Goal: Task Accomplishment & Management: Complete application form

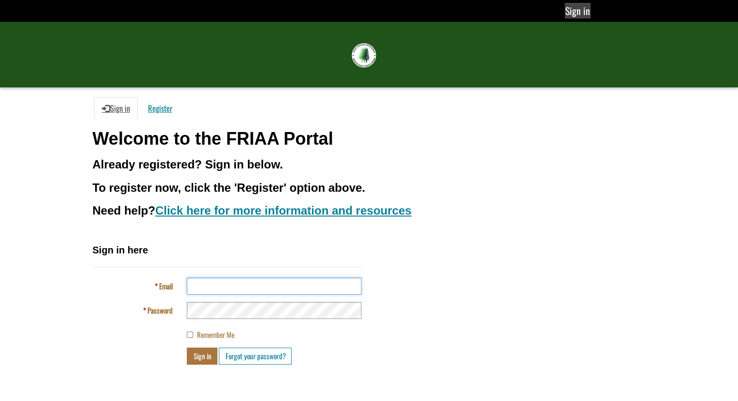
type input "**********"
click at [587, 11] on link "Sign in" at bounding box center [578, 11] width 26 height 16
type input "**********"
click at [207, 354] on button "Sign in" at bounding box center [202, 356] width 31 height 17
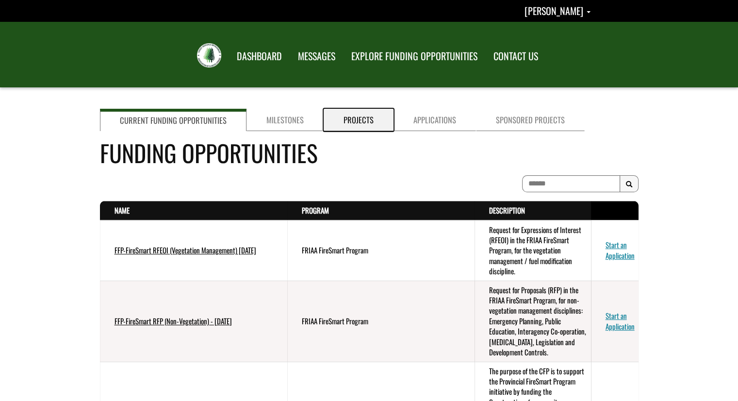
click at [357, 122] on link "Projects" at bounding box center [359, 120] width 70 height 22
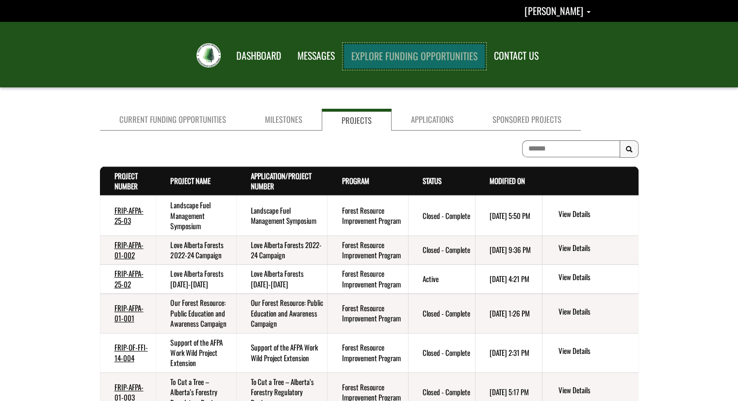
click at [416, 59] on link "EXPLORE FUNDING OPPORTUNITIES" at bounding box center [415, 56] width 142 height 25
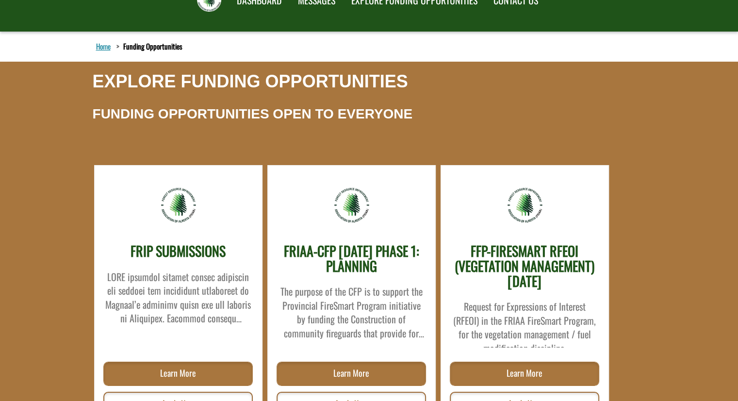
scroll to position [97, 0]
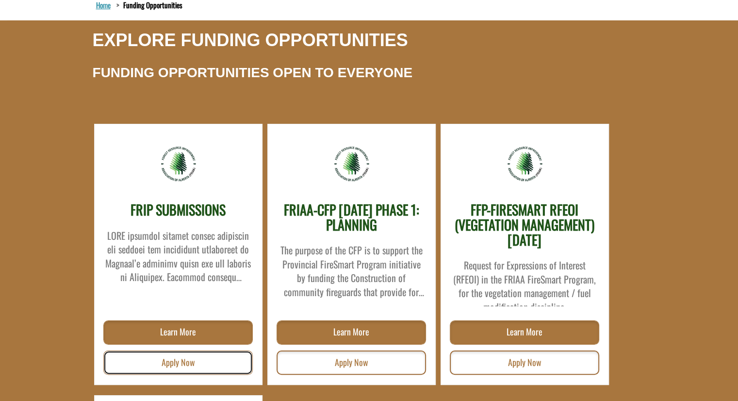
click at [184, 364] on link "Apply Now" at bounding box center [177, 362] width 149 height 24
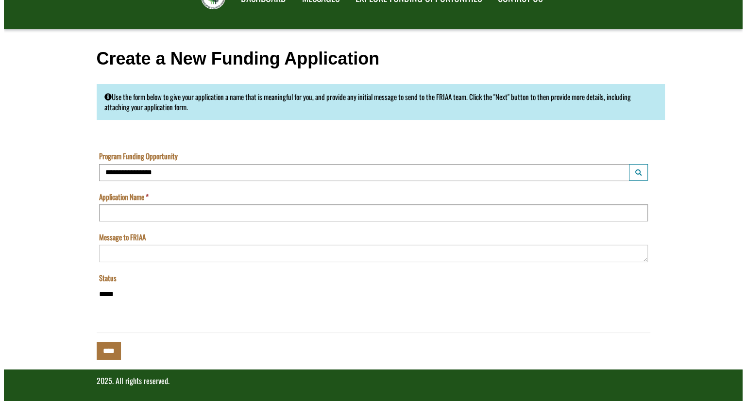
scroll to position [60, 0]
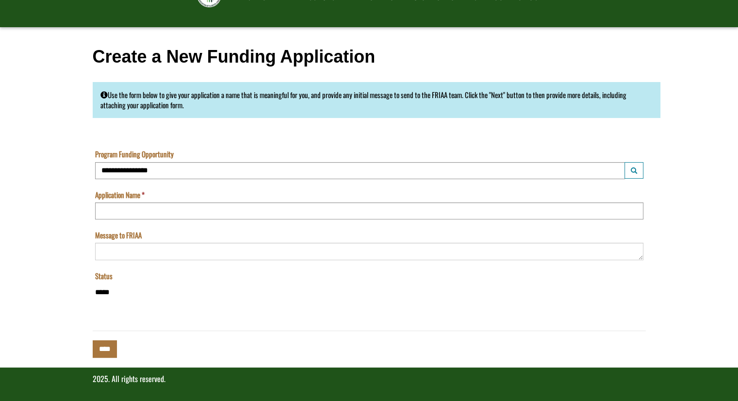
click at [95, 295] on td "**********" at bounding box center [369, 291] width 553 height 40
click at [138, 172] on input "**********" at bounding box center [360, 170] width 530 height 17
click at [636, 166] on button "Launch lookup modal" at bounding box center [634, 170] width 19 height 17
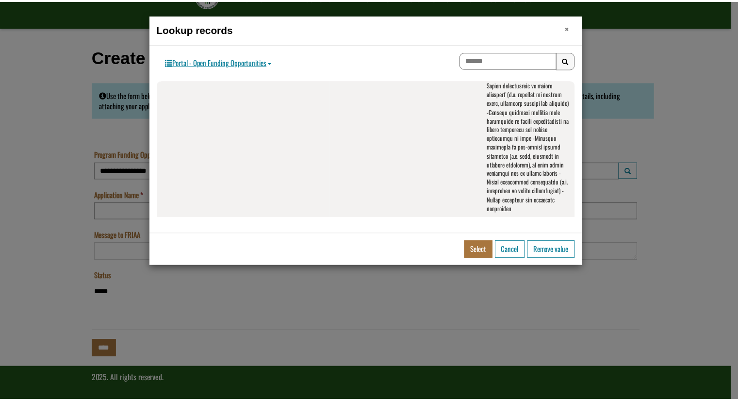
scroll to position [542, 0]
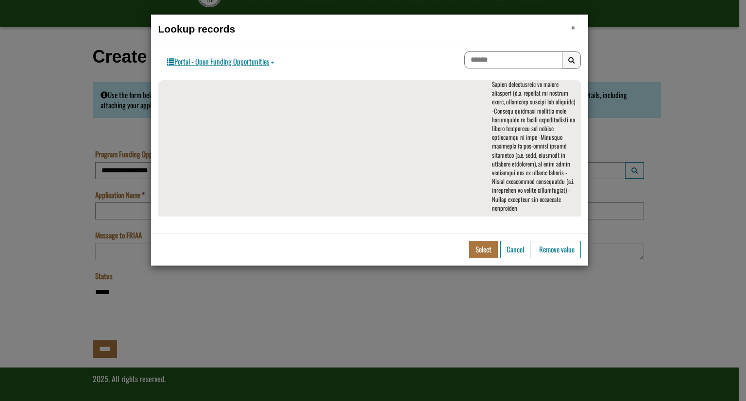
click at [574, 28] on span "×" at bounding box center [573, 27] width 4 height 15
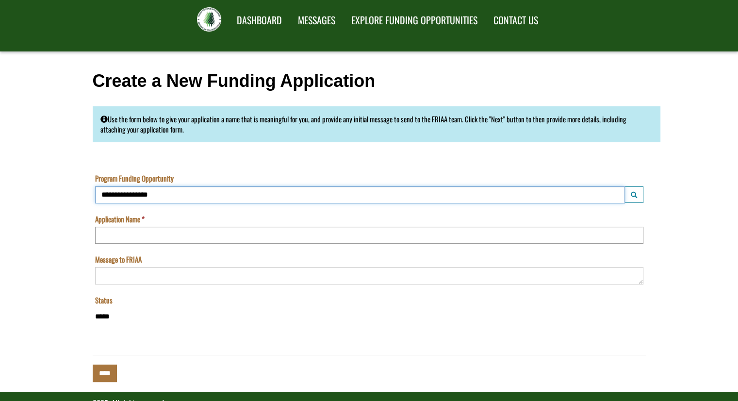
scroll to position [60, 0]
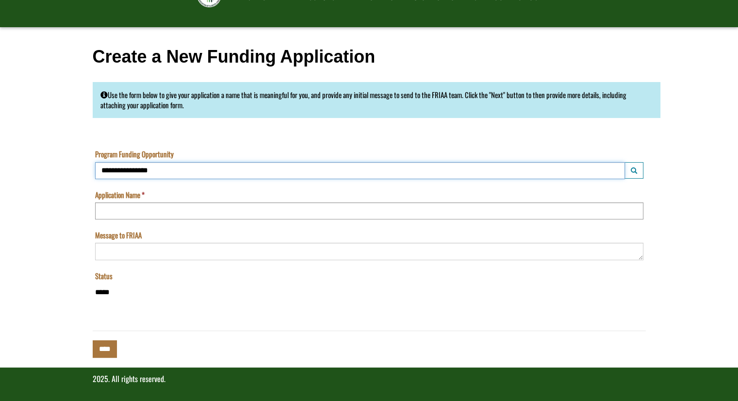
click at [194, 167] on input "**********" at bounding box center [360, 170] width 530 height 17
click at [147, 209] on input "Application Name" at bounding box center [369, 210] width 548 height 17
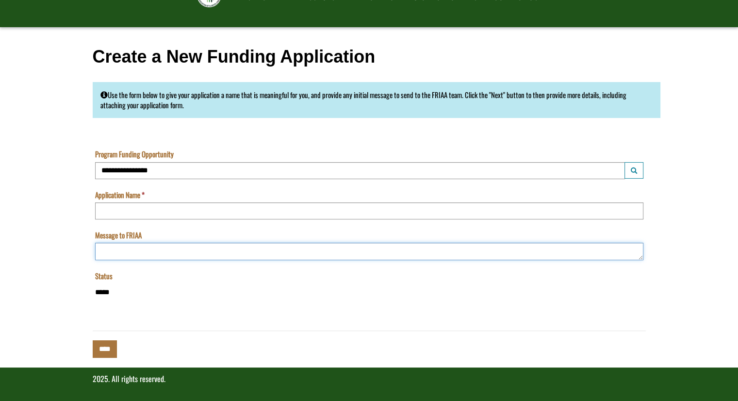
click at [134, 249] on textarea "Message to FRIAA" at bounding box center [369, 251] width 548 height 17
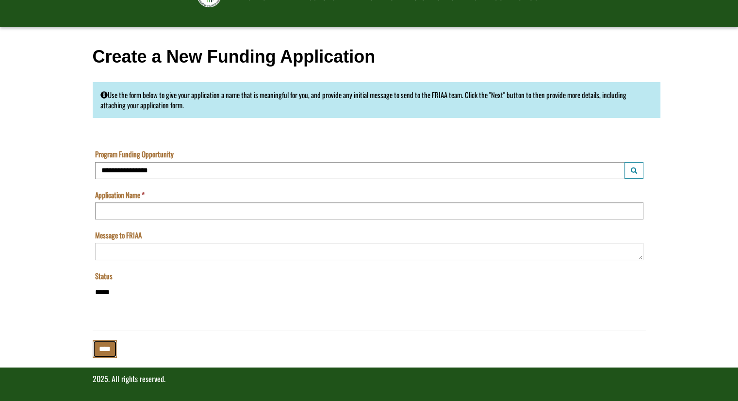
click at [98, 346] on input "****" at bounding box center [105, 348] width 24 height 17
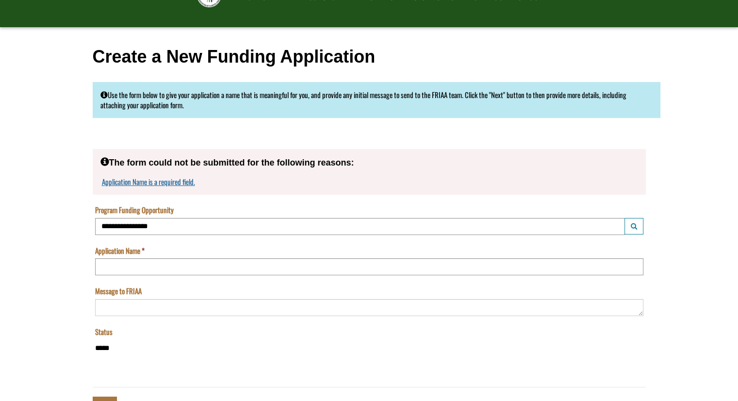
scroll to position [0, 0]
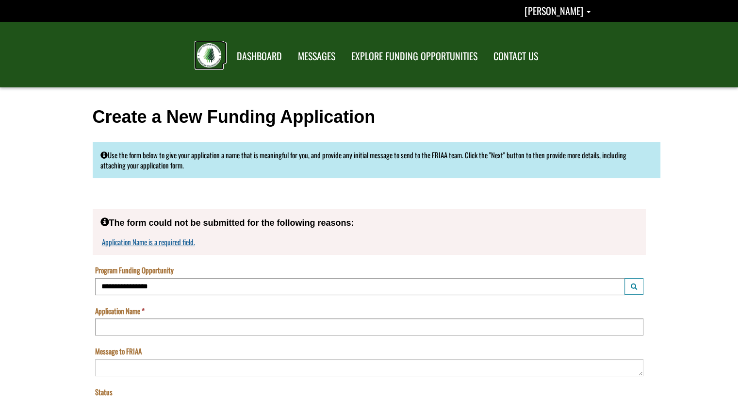
click at [209, 59] on img at bounding box center [209, 55] width 24 height 24
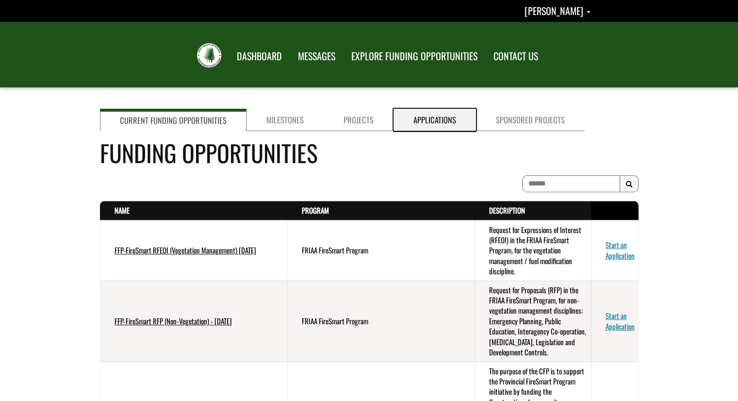
click at [450, 112] on link "Applications" at bounding box center [435, 120] width 83 height 22
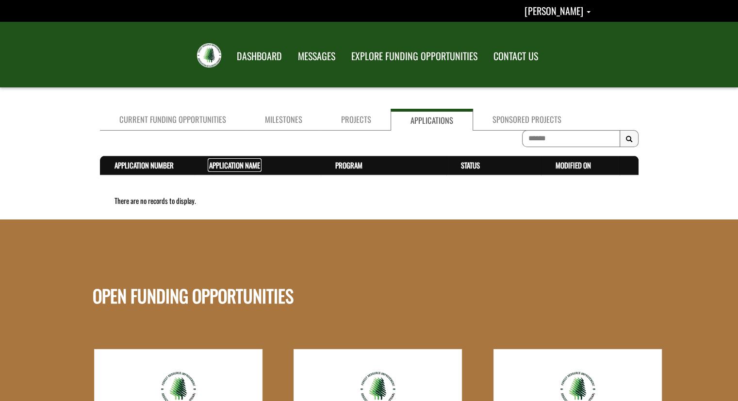
click at [230, 167] on link "Application Name . sort descending" at bounding box center [234, 165] width 51 height 11
click at [343, 167] on link "Program . sort descending" at bounding box center [348, 165] width 27 height 11
click at [466, 172] on th "Status . sort descending" at bounding box center [494, 165] width 95 height 19
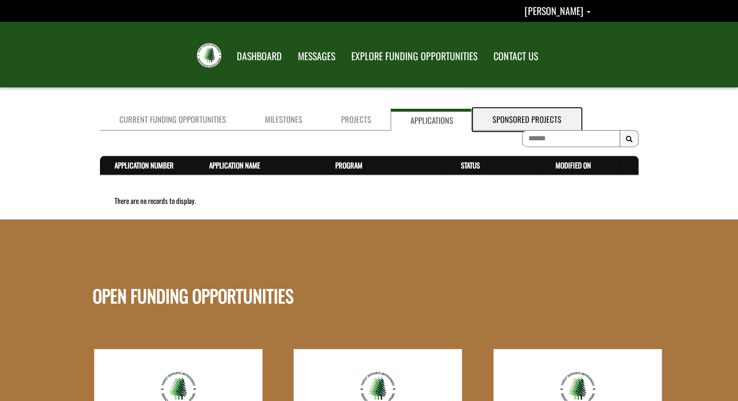
click at [519, 122] on link "Sponsored Projects" at bounding box center [527, 120] width 108 height 22
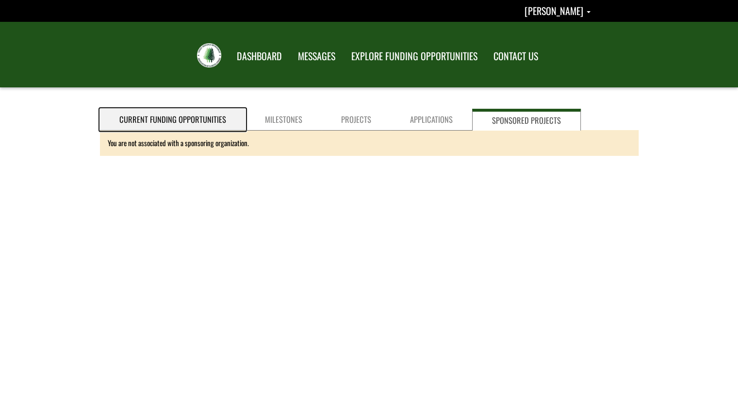
click at [143, 111] on link "Current Funding Opportunities" at bounding box center [173, 120] width 146 height 22
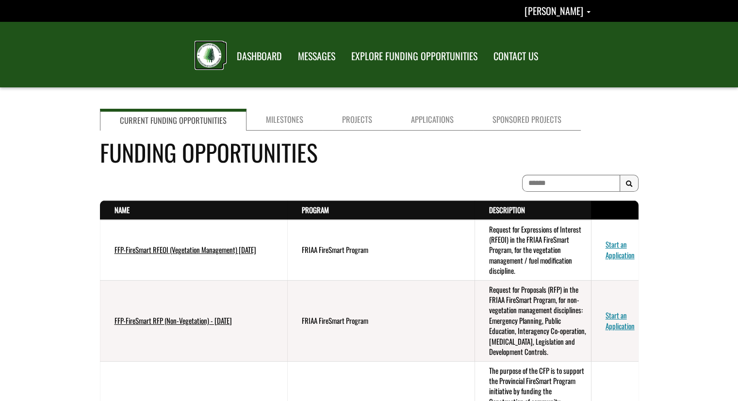
click at [206, 59] on img at bounding box center [209, 55] width 24 height 24
click at [255, 45] on link "DASHBOARD" at bounding box center [259, 56] width 61 height 25
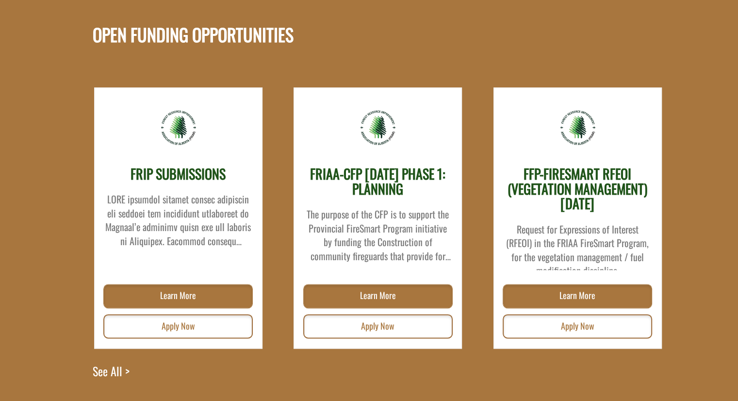
scroll to position [1251, 0]
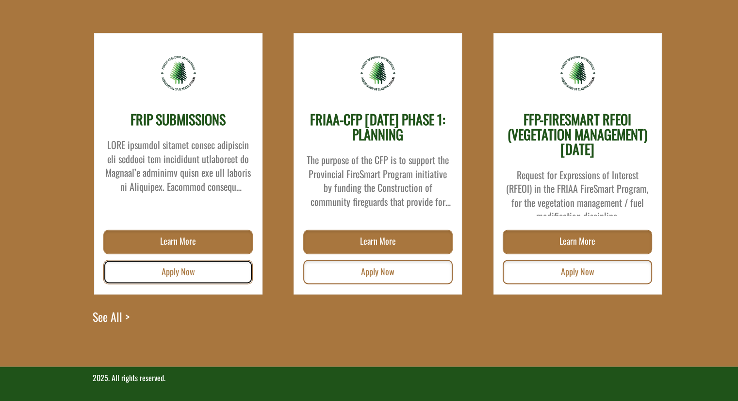
click at [171, 267] on link "Apply Now" at bounding box center [177, 272] width 149 height 24
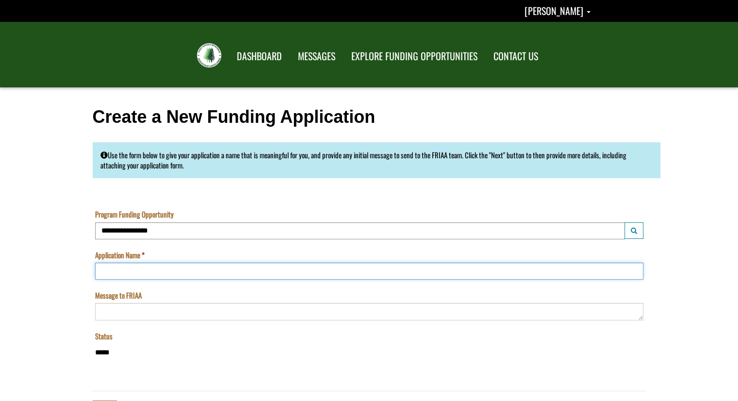
click at [116, 279] on input "Application Name" at bounding box center [369, 271] width 548 height 17
click at [204, 56] on img at bounding box center [209, 55] width 24 height 24
